Goal: Task Accomplishment & Management: Complete application form

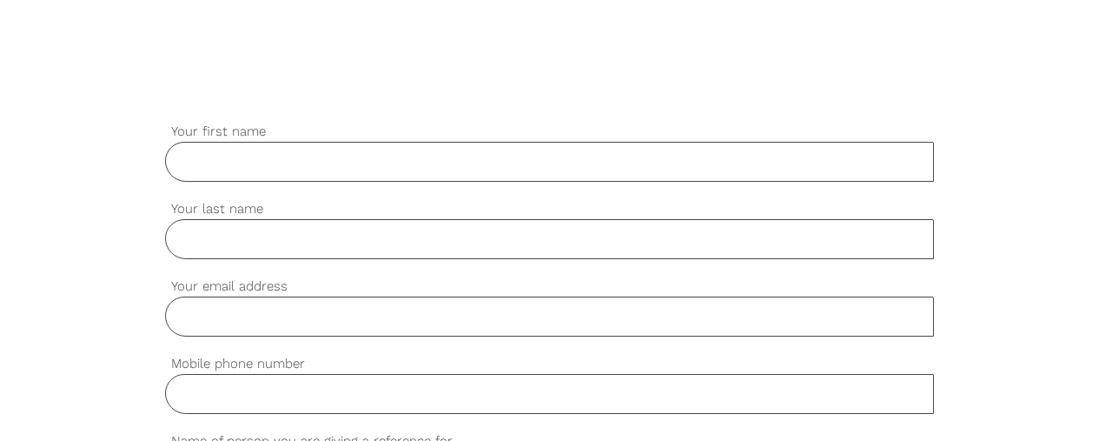
scroll to position [439, 0]
click at [502, 157] on input "Your first name" at bounding box center [550, 158] width 770 height 40
type input "[PERSON_NAME]"
type input "[EMAIL_ADDRESS][DOMAIN_NAME]"
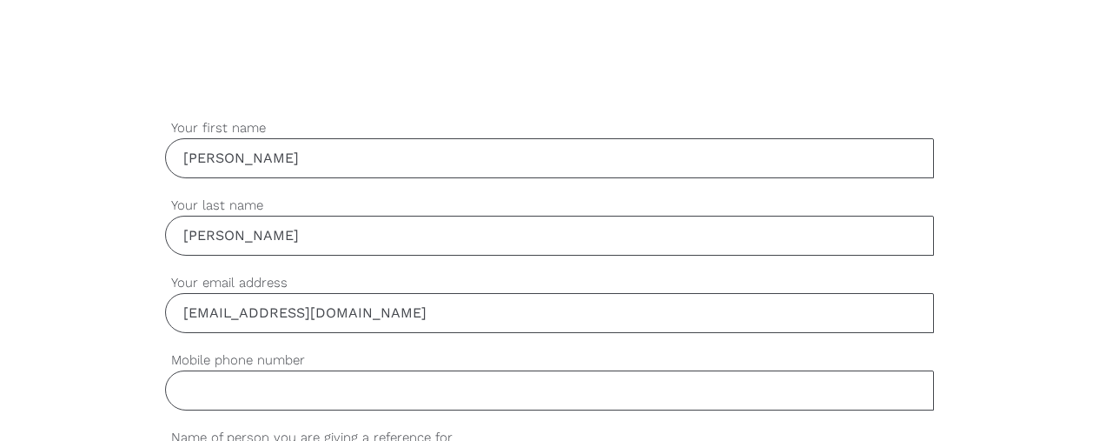
type input "0434799616"
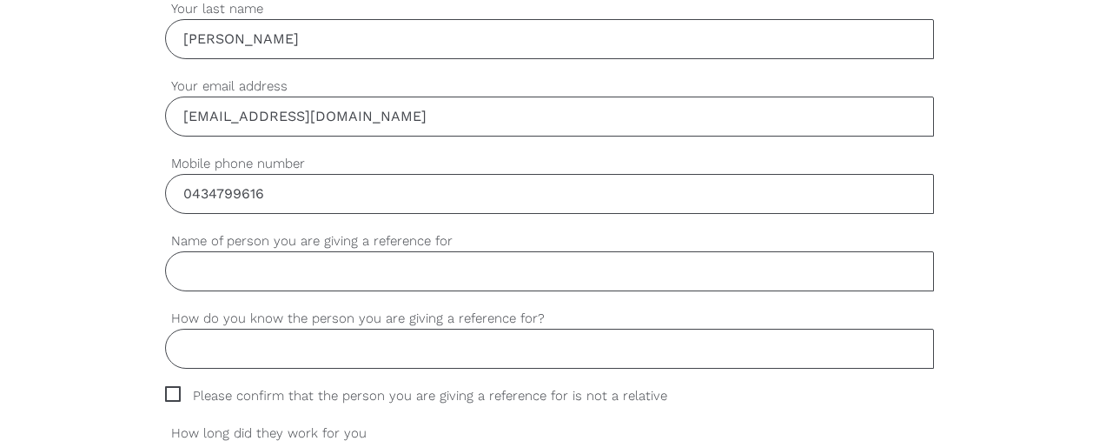
scroll to position [654, 0]
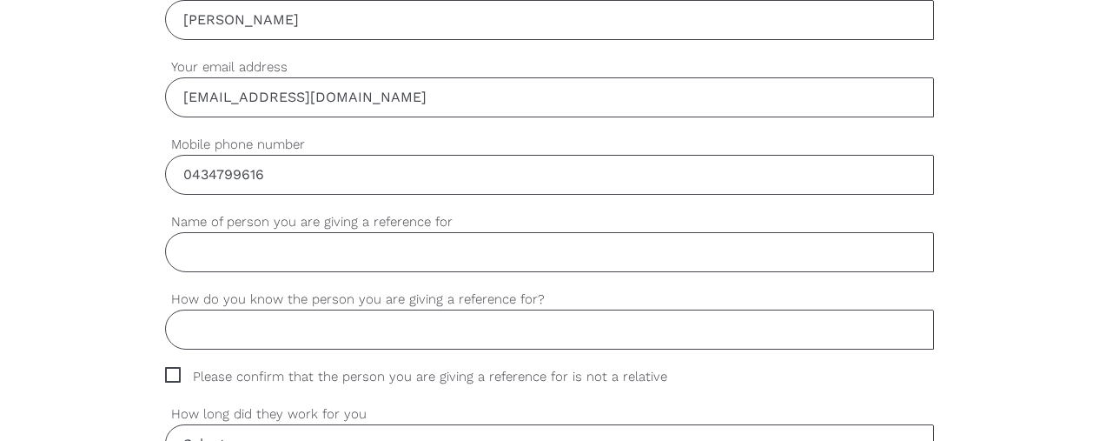
click at [548, 252] on input "Name of person you are giving a reference for" at bounding box center [550, 252] width 770 height 40
type input "Sevval Bayram"
click at [665, 334] on input "How do you know the person you are giving a reference for?" at bounding box center [550, 329] width 770 height 40
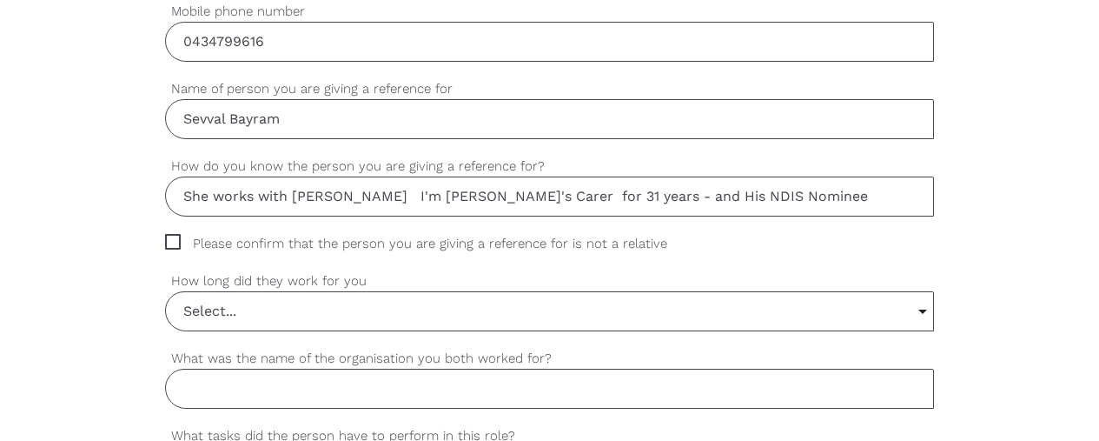
scroll to position [790, 0]
type input "She works with [PERSON_NAME] I'm [PERSON_NAME]'s Carer for 31 years - and His N…"
click at [921, 309] on input "Select..." at bounding box center [550, 308] width 768 height 38
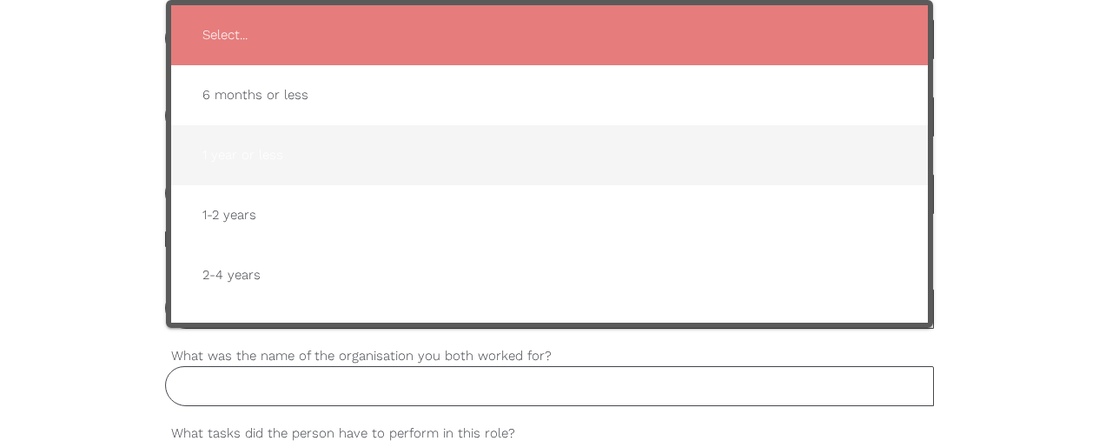
click at [282, 159] on span "1 year or less" at bounding box center [550, 155] width 723 height 43
type input "1 year or less"
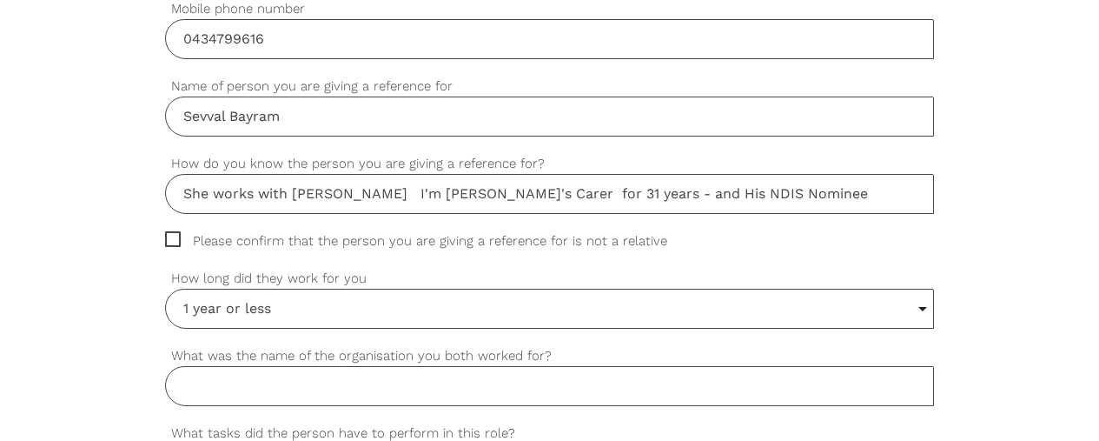
click at [176, 237] on span "Please confirm that the person you are giving a reference for is not a relative" at bounding box center [432, 241] width 535 height 20
click at [176, 237] on input "Please confirm that the person you are giving a reference for is not a relative" at bounding box center [170, 236] width 11 height 11
checkbox input "true"
click at [301, 382] on input "What was the name of the organisation you both worked for?" at bounding box center [550, 386] width 770 height 40
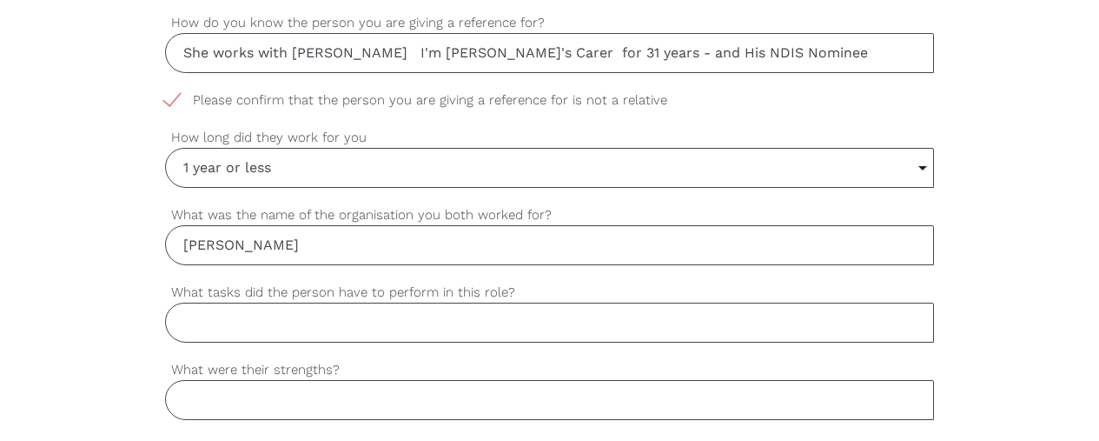
scroll to position [942, 0]
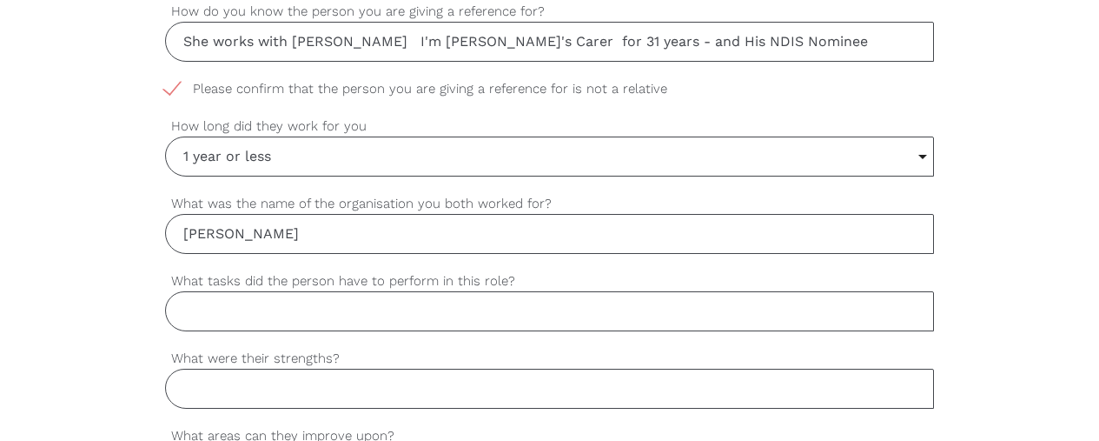
type input "[PERSON_NAME]"
click at [193, 306] on input "What tasks did the person have to perform in this role?" at bounding box center [550, 311] width 770 height 40
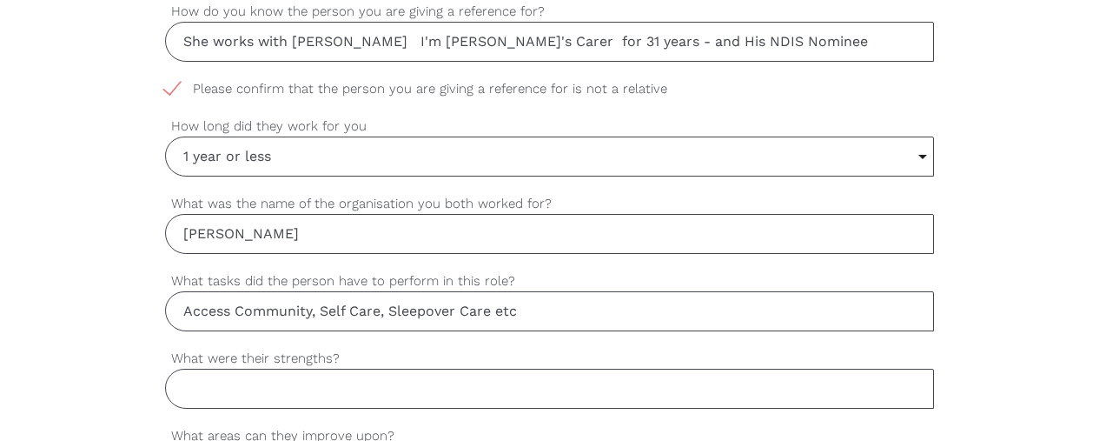
type input "Access Community, Self Care, Sleepover Care etc"
click at [319, 391] on input "What were their strengths?" at bounding box center [550, 389] width 770 height 40
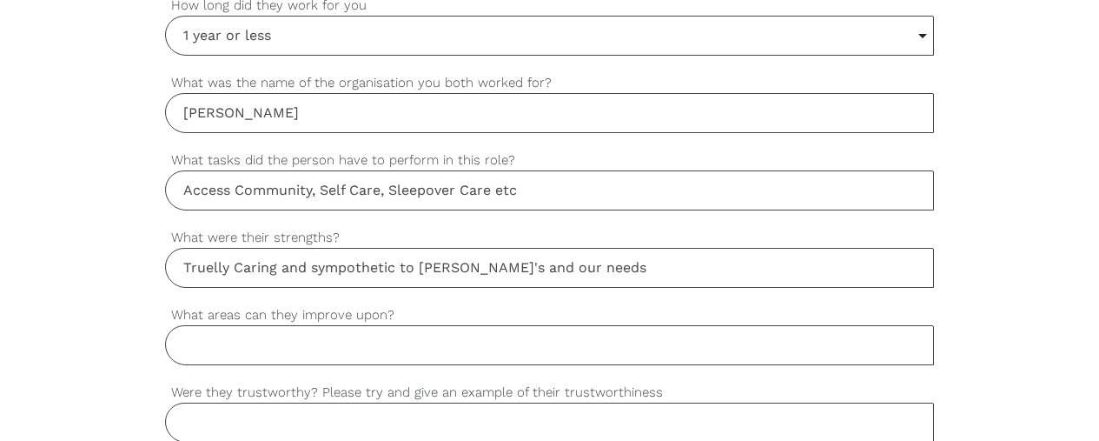
scroll to position [1064, 0]
type input "Truelly Caring and sympothetic to [PERSON_NAME]'s and our needs"
click at [495, 190] on input "Access Community, Self Care, Sleepover Care etc" at bounding box center [550, 189] width 770 height 40
type input "Access Community, Self Care, Sleepover Care, Supervision of [PERSON_NAME] at Sp…"
click at [305, 349] on input "What areas can they improve upon?" at bounding box center [550, 344] width 770 height 40
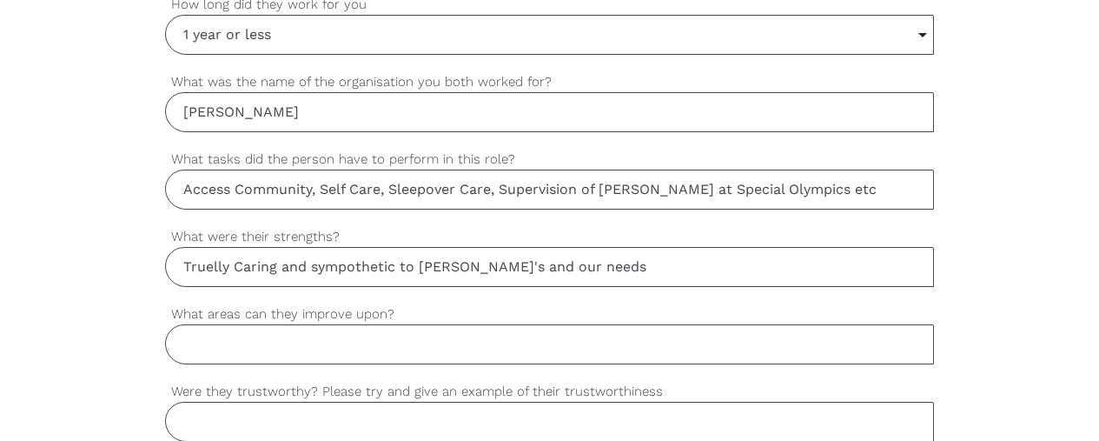
click at [568, 273] on input "Truelly Caring and sympothetic to [PERSON_NAME]'s and our needs" at bounding box center [550, 267] width 770 height 40
type input "Truelly Caring and sympothetic to [PERSON_NAME]'s and our needs, Willing and Fl…"
click at [338, 342] on input "What areas can they improve upon?" at bounding box center [550, 344] width 770 height 40
click at [884, 352] on input "What areas can they improve upon?" at bounding box center [550, 344] width 770 height 40
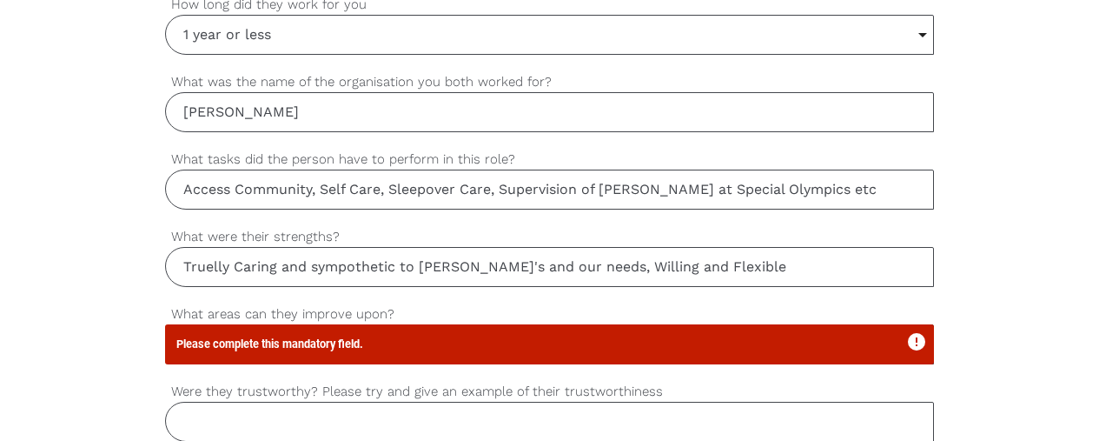
click at [907, 347] on icon "error" at bounding box center [917, 341] width 21 height 21
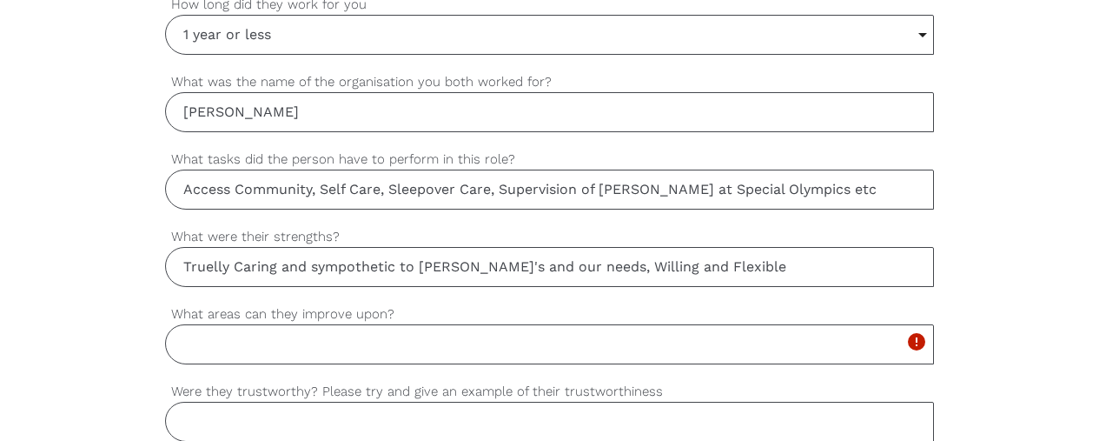
click at [400, 346] on input "What areas can they improve upon?" at bounding box center [550, 344] width 770 height 40
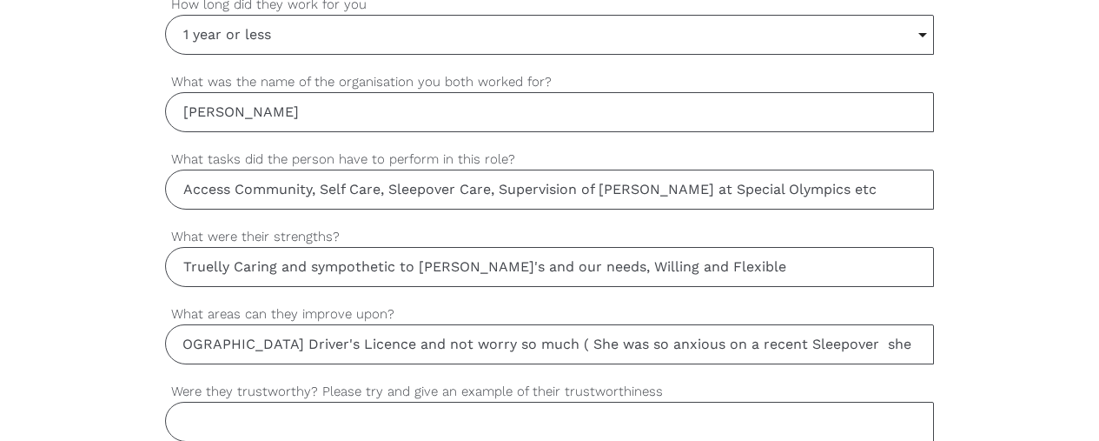
scroll to position [0, 0]
click at [917, 340] on input "This is a very short List the only 2 things I can think of are complete her [DE…" at bounding box center [550, 344] width 770 height 40
type input "This is a very short List the only 2 things I can think of are complete her [DE…"
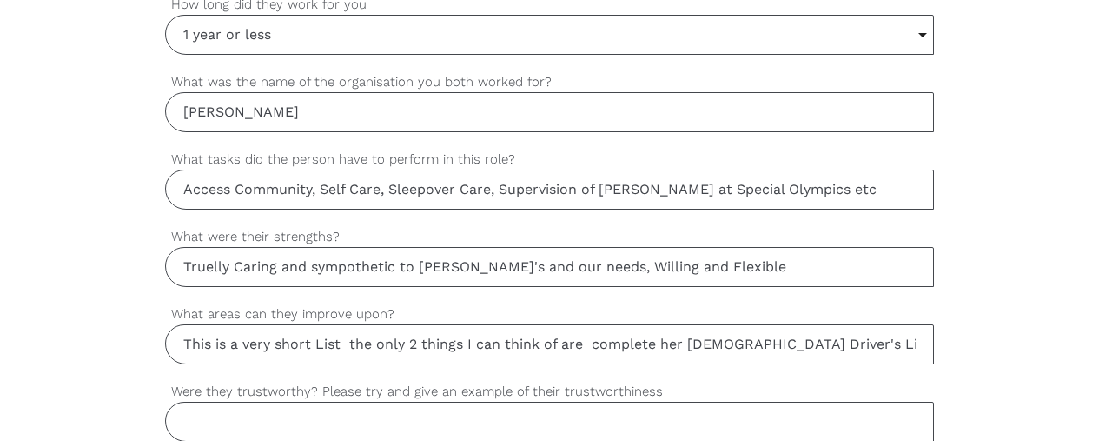
click at [261, 420] on input "Were they trustworthy? Please try and give an example of their trustworthiness" at bounding box center [550, 422] width 770 height 40
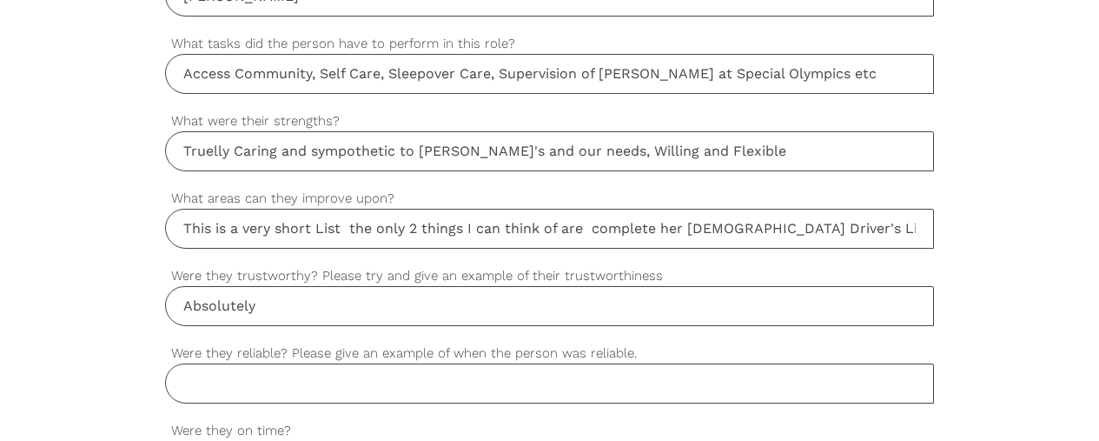
scroll to position [1296, 0]
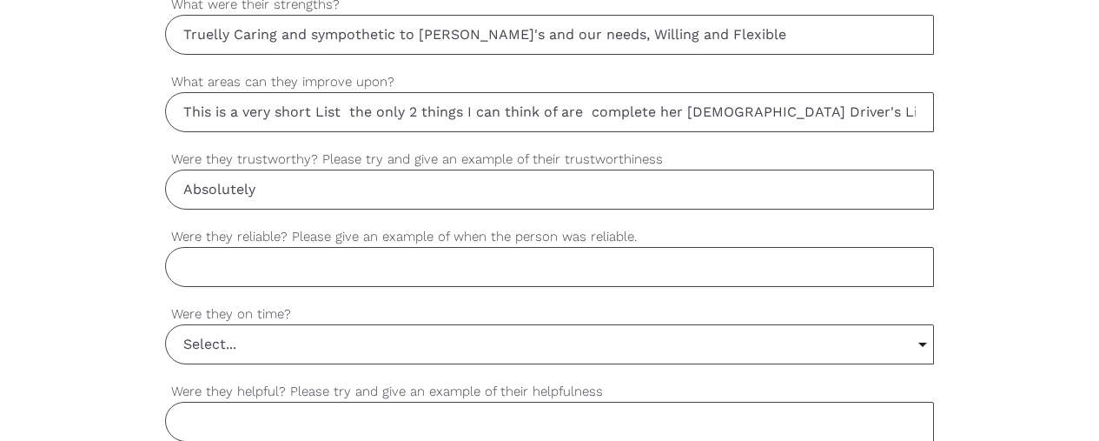
type input "Absolutely"
click at [314, 262] on input "Were they reliable? Please give an example of when the person was reliable." at bounding box center [550, 267] width 770 height 40
type input "Absolutely"
click at [249, 346] on input "Select..." at bounding box center [550, 344] width 768 height 38
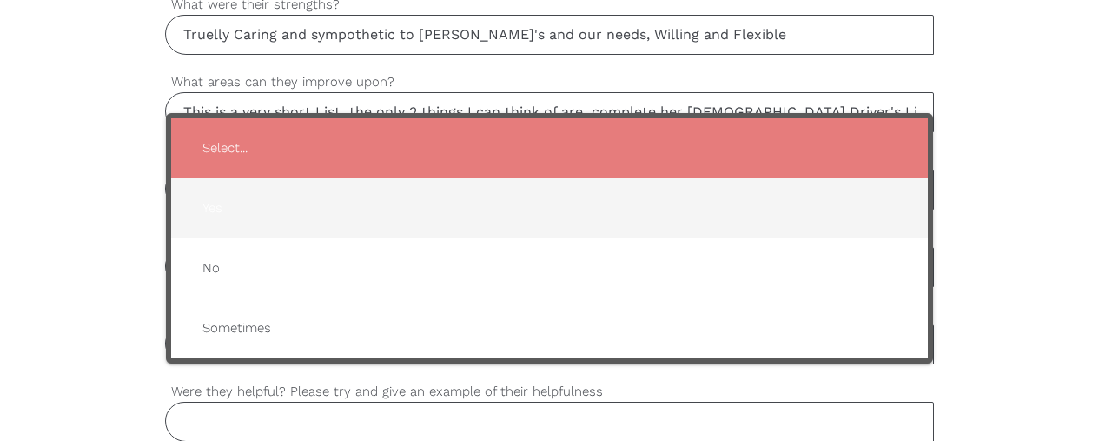
click at [215, 223] on span "Yes" at bounding box center [550, 208] width 723 height 43
type input "Yes"
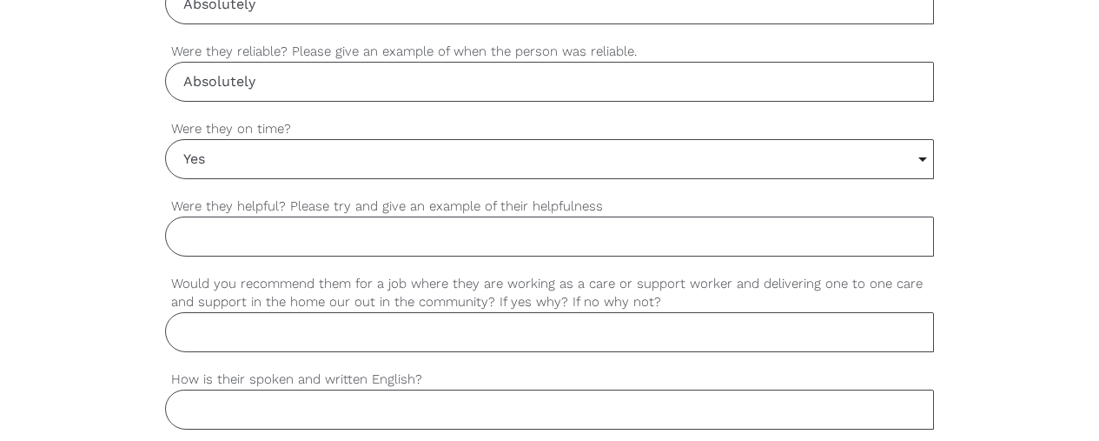
scroll to position [1539, 0]
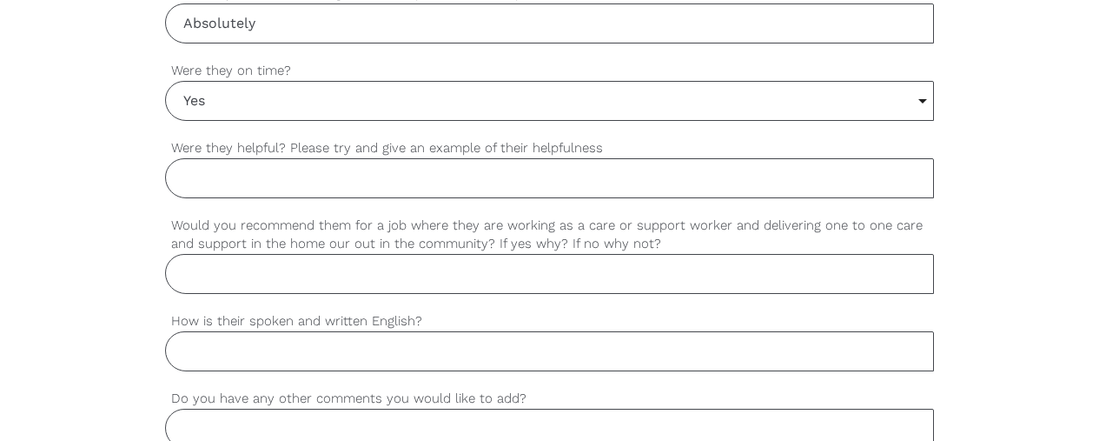
click at [283, 169] on input "Were they helpful? Please try and give an example of their helpfulness" at bounding box center [550, 178] width 770 height 40
type input "Yes"
click at [227, 282] on input "Would you recommend them for a job where they are working as a care or support …" at bounding box center [550, 274] width 770 height 40
type input "Yes"
click at [217, 361] on input "How is their spoken and written English?" at bounding box center [550, 351] width 770 height 40
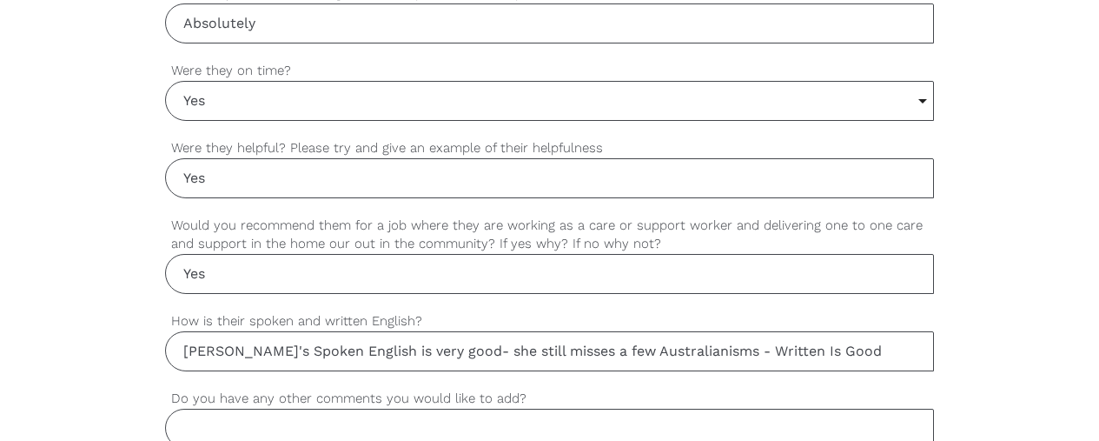
type input "[PERSON_NAME]'s Spoken English is very good- she still misses a few Australiani…"
click at [243, 421] on input "Do you have any other comments you would like to add?" at bounding box center [550, 429] width 770 height 40
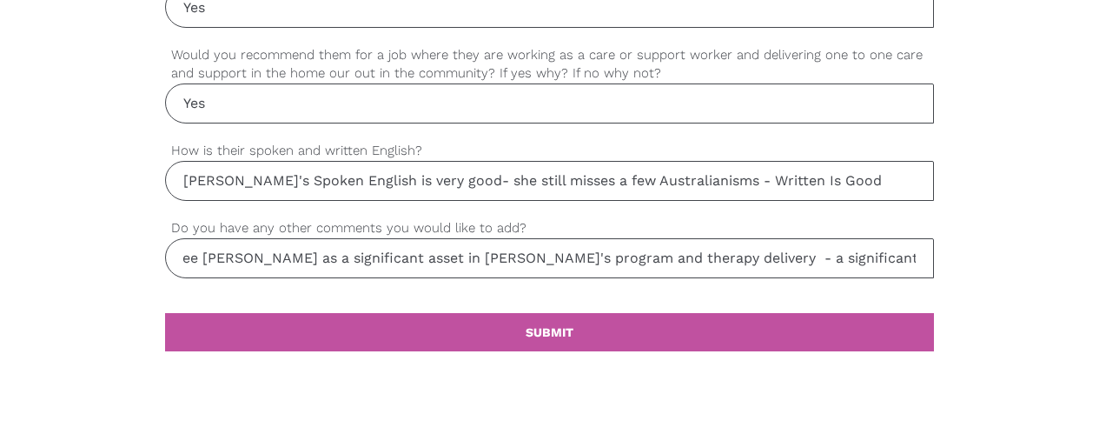
scroll to position [1713, 0]
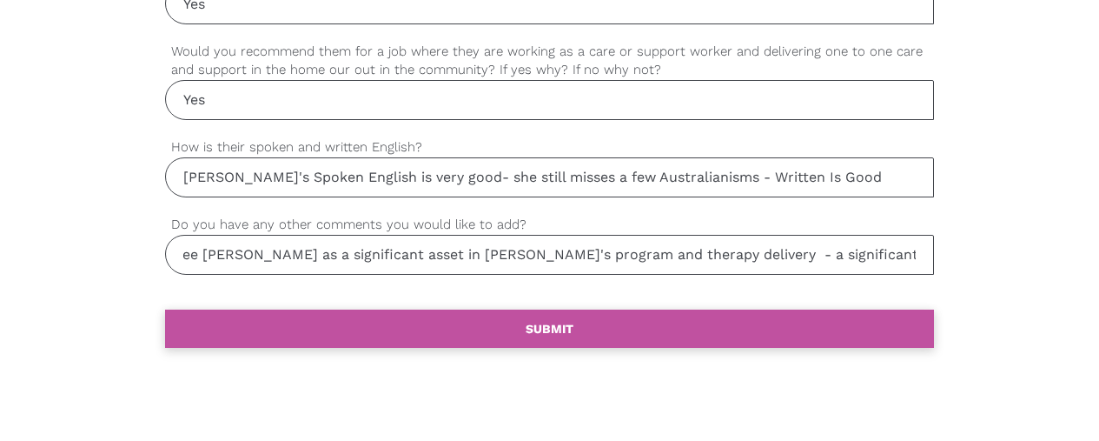
type input "We see [PERSON_NAME] as a significant asset in [PERSON_NAME]'s program and ther…"
click at [534, 325] on b "SUBMIT" at bounding box center [550, 329] width 48 height 14
click at [547, 328] on b "SUBMIT" at bounding box center [550, 329] width 48 height 14
